Goal: Browse casually

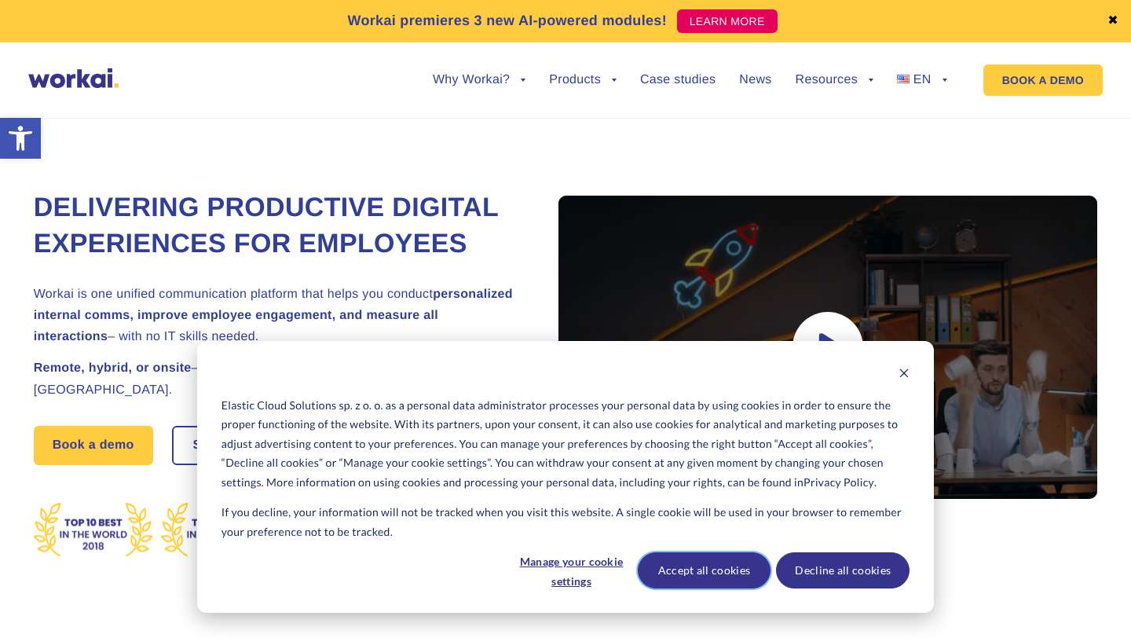
click at [693, 587] on button "Accept all cookies" at bounding box center [704, 570] width 133 height 36
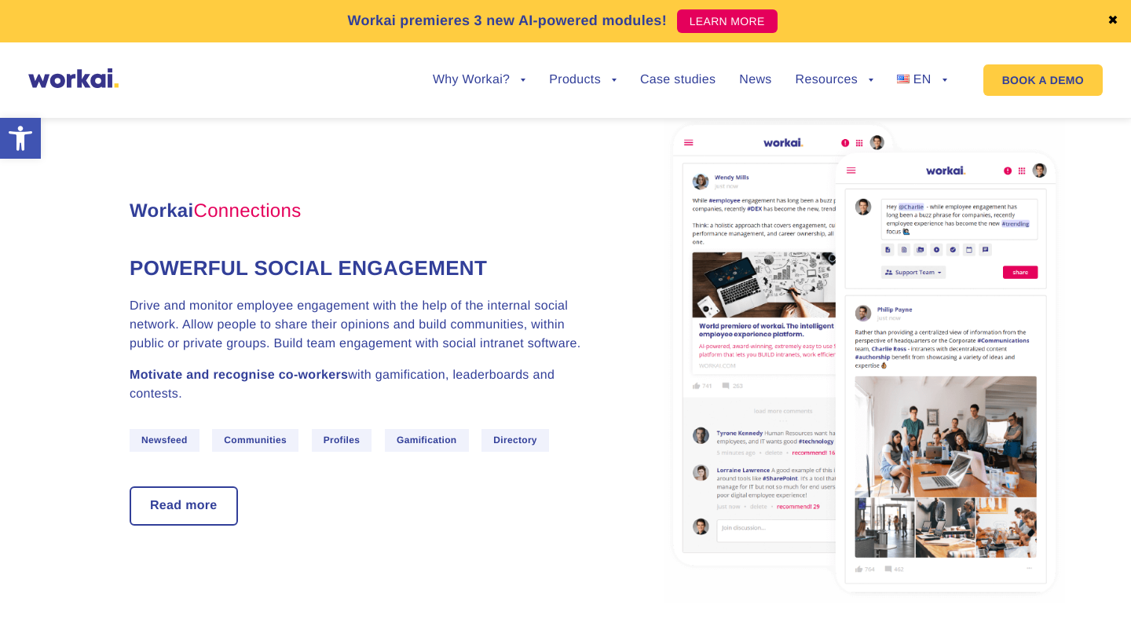
scroll to position [1521, 0]
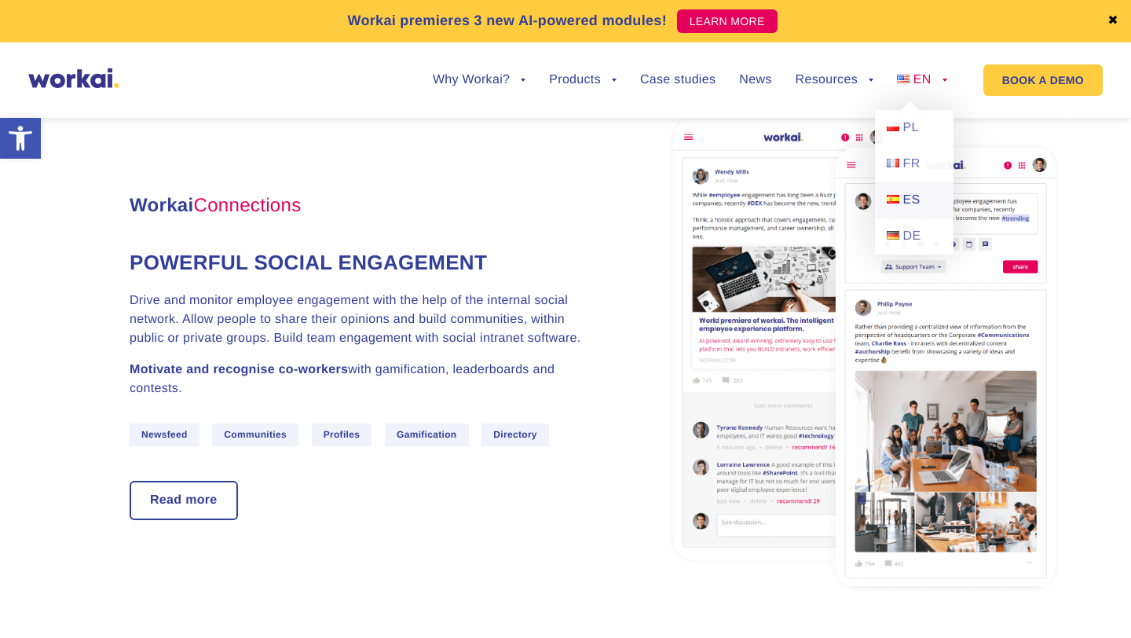
click at [907, 207] on span "ES" at bounding box center [911, 199] width 17 height 13
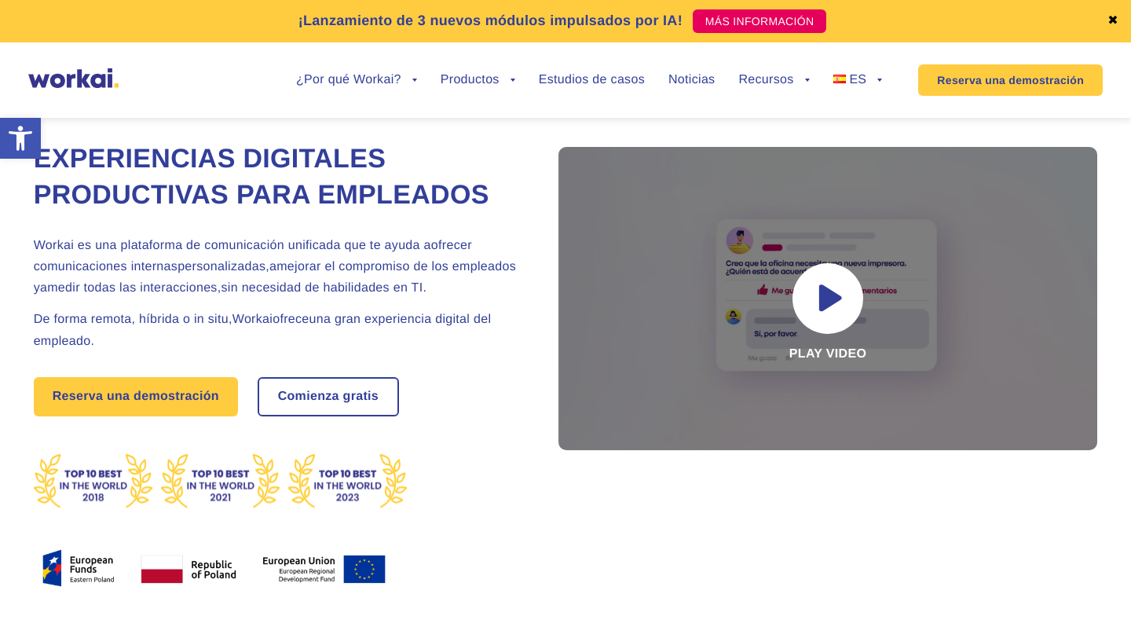
scroll to position [49, 0]
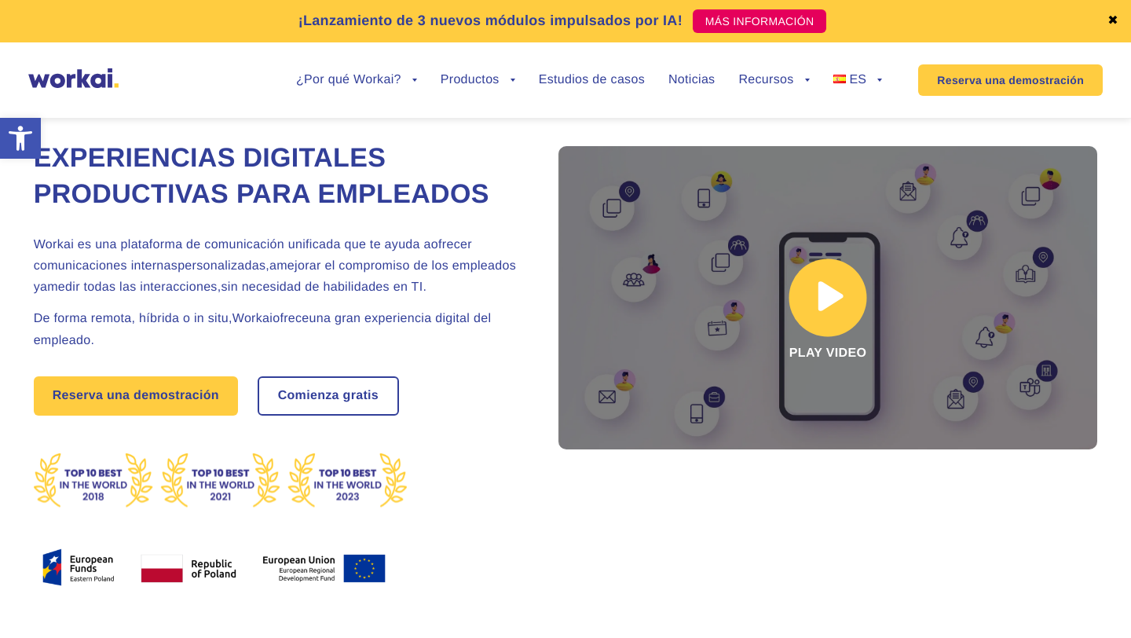
click at [797, 305] on link at bounding box center [827, 297] width 539 height 303
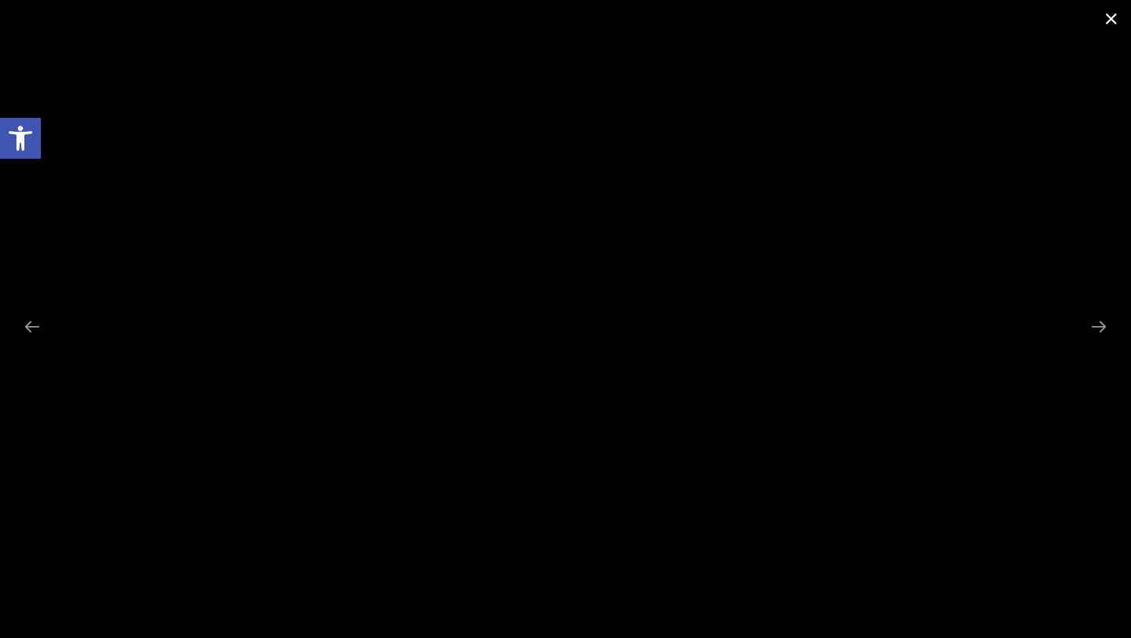
click at [1109, 18] on span at bounding box center [1110, 18] width 39 height 37
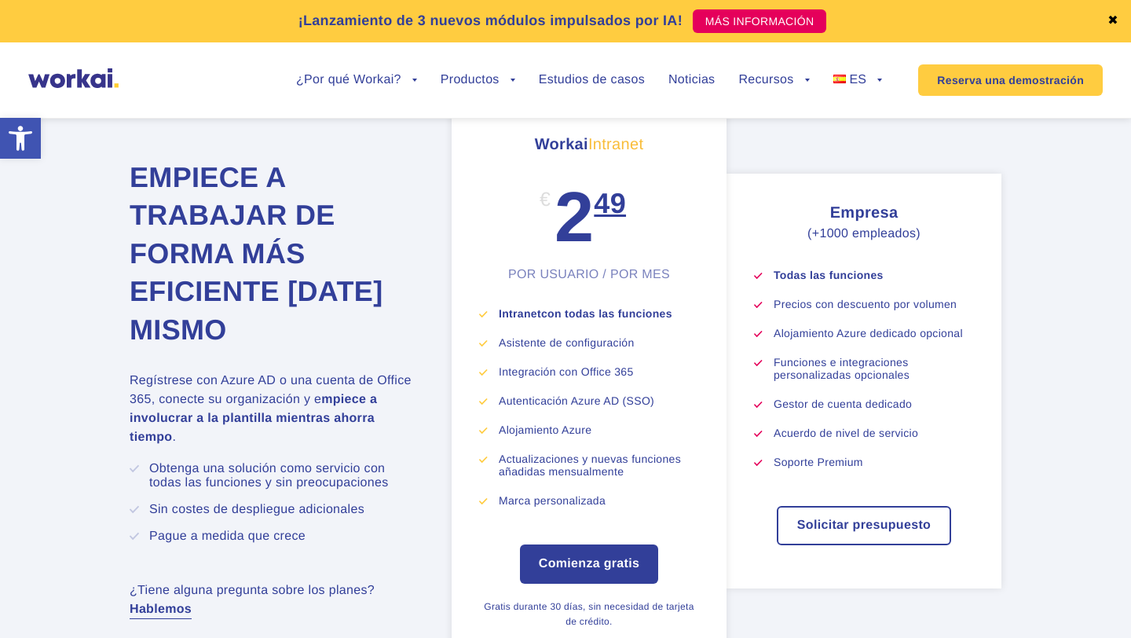
scroll to position [8605, 0]
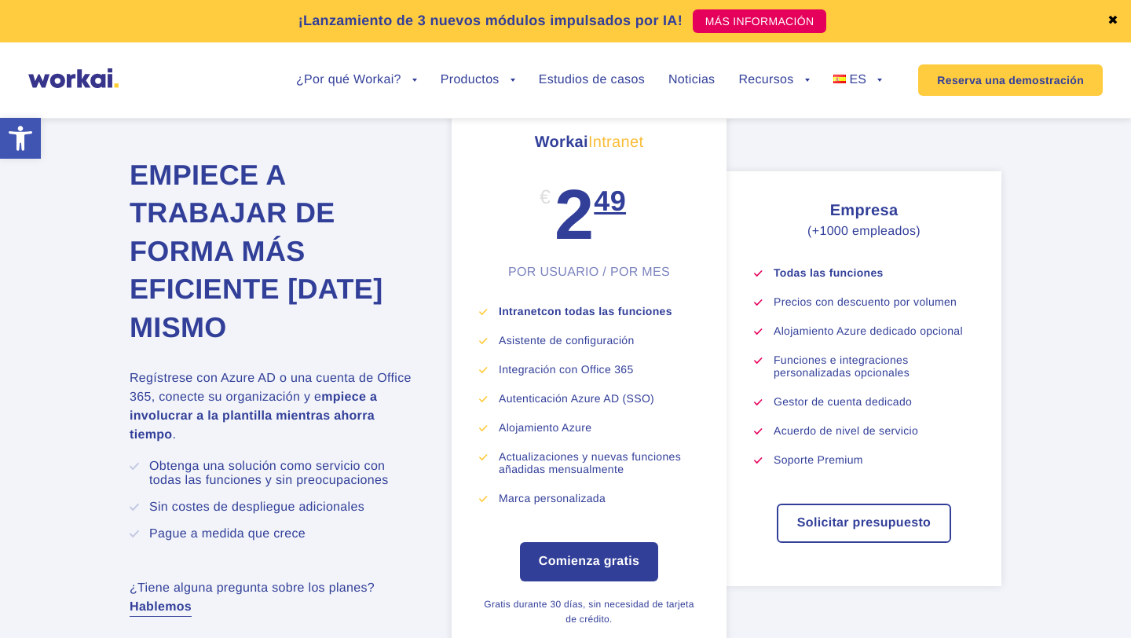
click at [1111, 20] on link "✖" at bounding box center [1112, 21] width 11 height 13
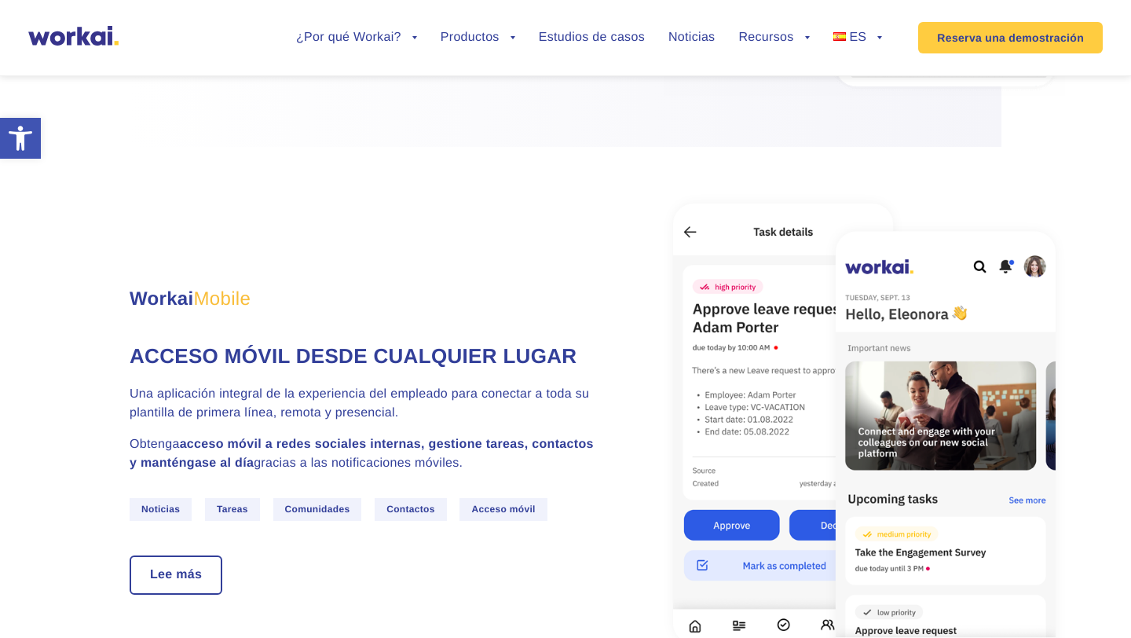
scroll to position [2925, 0]
